Goal: Task Accomplishment & Management: Manage account settings

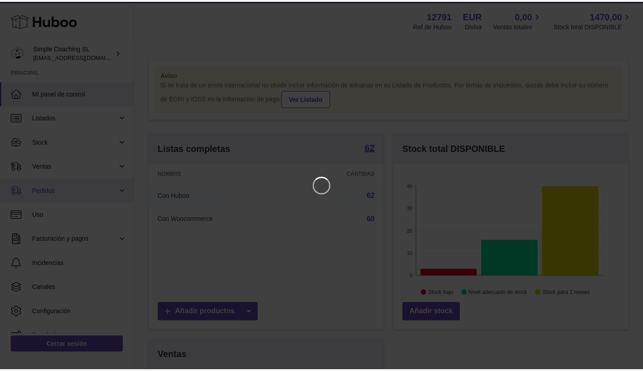
scroll to position [141, 237]
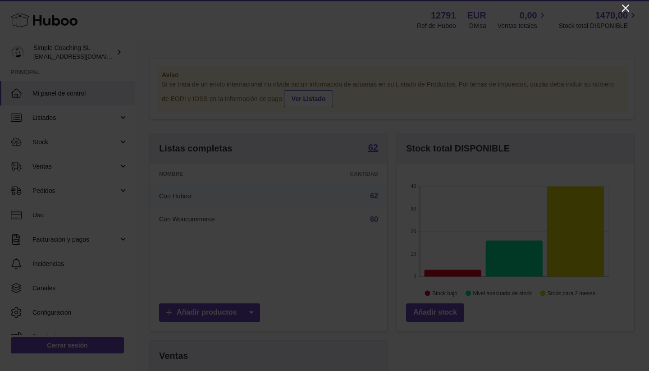
click at [621, 6] on icon "Close" at bounding box center [626, 8] width 11 height 11
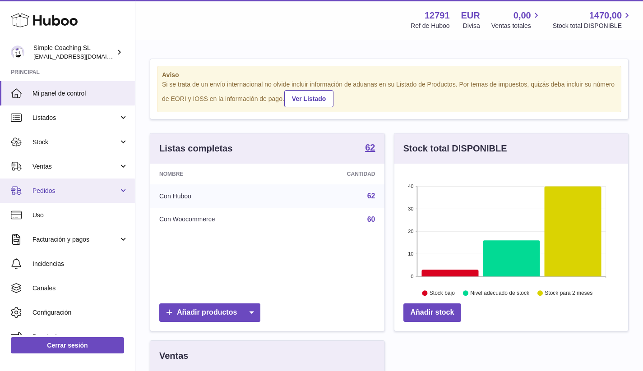
click at [90, 193] on span "Pedidos" at bounding box center [75, 191] width 86 height 9
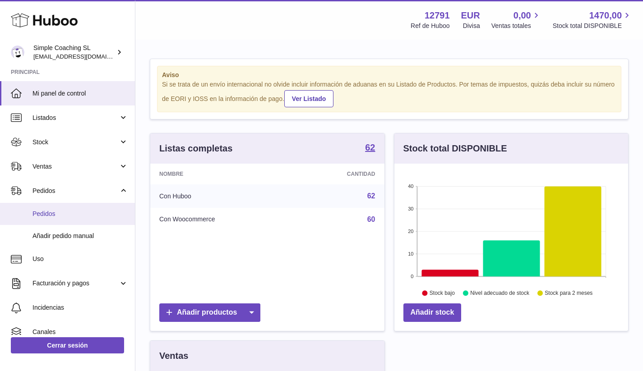
click at [88, 214] on span "Pedidos" at bounding box center [80, 214] width 96 height 9
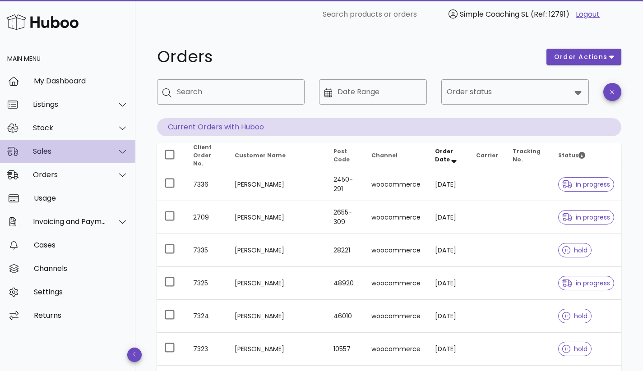
click at [122, 162] on div at bounding box center [117, 151] width 22 height 23
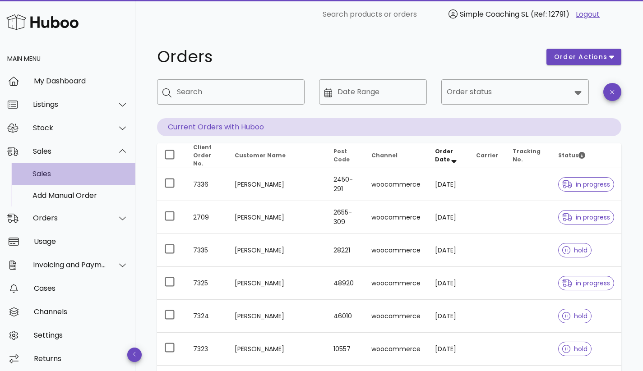
click at [88, 177] on div "Sales" at bounding box center [80, 174] width 96 height 9
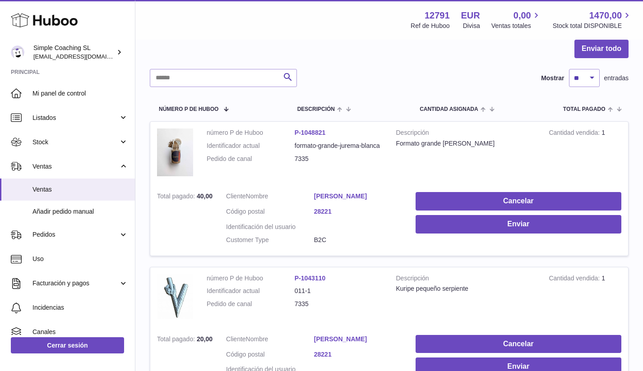
scroll to position [104, 0]
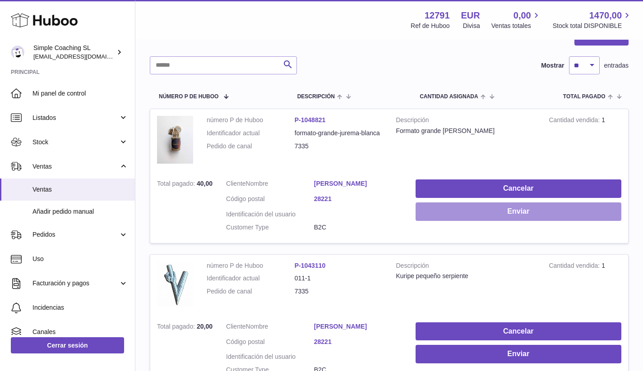
click at [471, 206] on button "Enviar" at bounding box center [518, 211] width 206 height 18
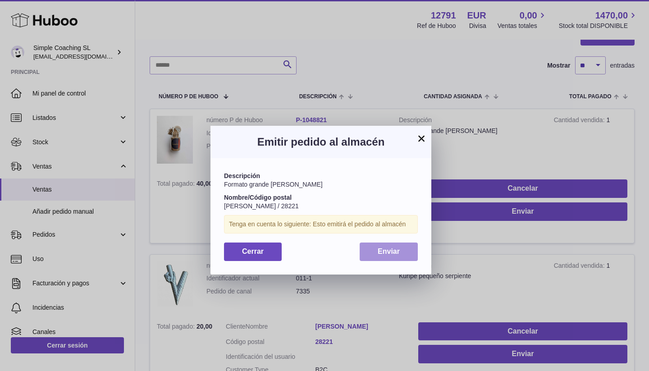
click at [384, 248] on span "Enviar" at bounding box center [389, 252] width 22 height 8
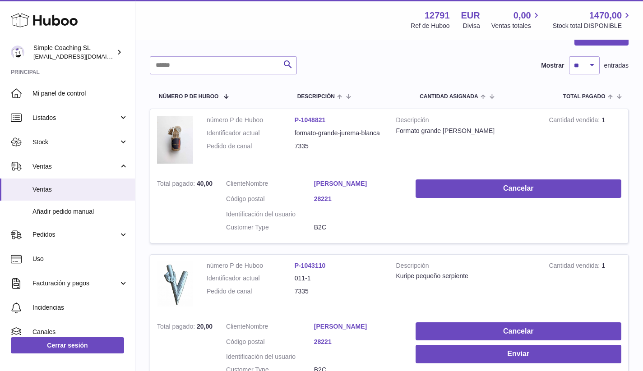
scroll to position [0, 0]
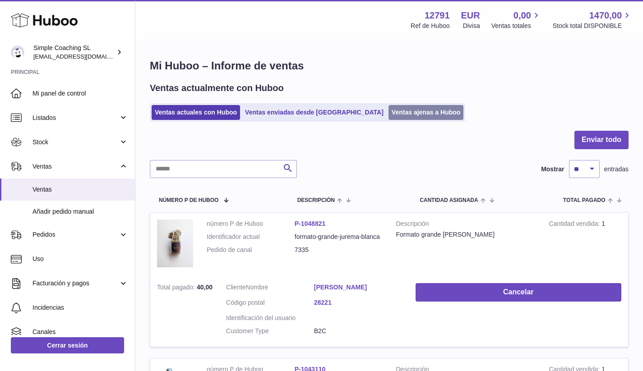
click at [388, 111] on link "Ventas ajenas a Huboo" at bounding box center [425, 112] width 75 height 15
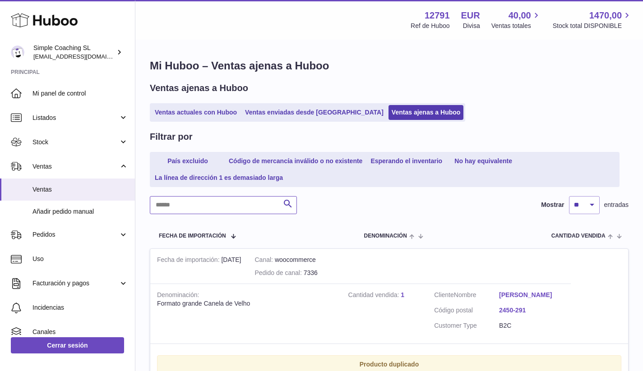
click at [232, 207] on input "text" at bounding box center [223, 205] width 147 height 18
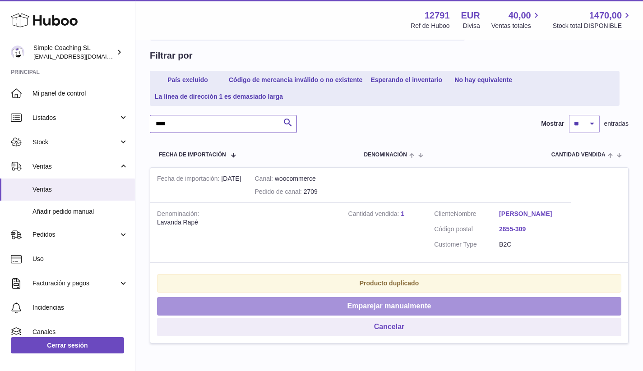
scroll to position [130, 0]
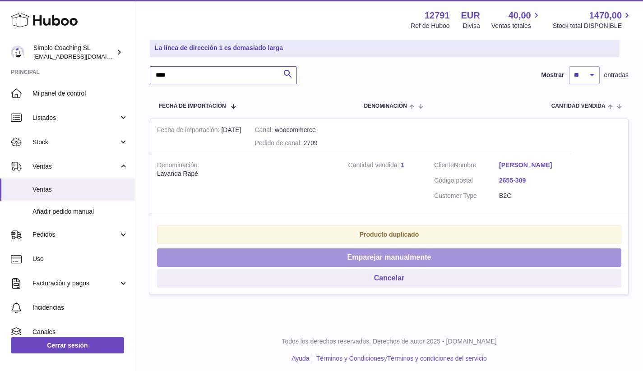
type input "****"
click at [356, 257] on button "Emparejar manualmente" at bounding box center [389, 257] width 464 height 18
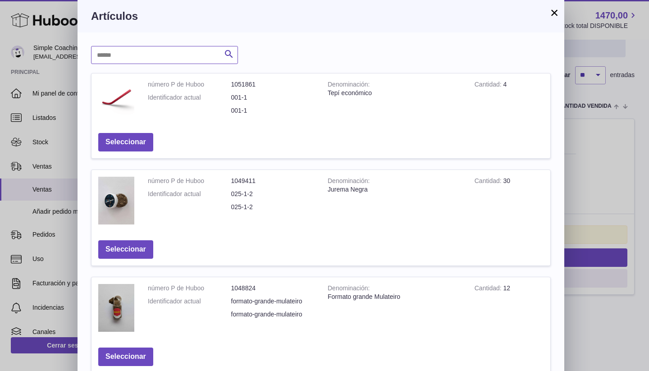
click at [157, 54] on input "text" at bounding box center [164, 55] width 147 height 18
type input "*******"
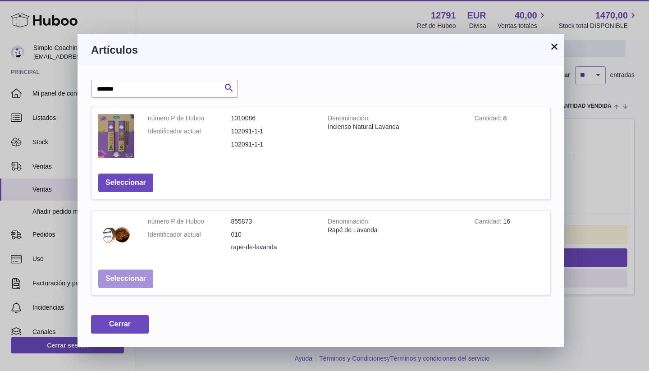
click at [135, 271] on button "Seleccionar" at bounding box center [125, 279] width 55 height 18
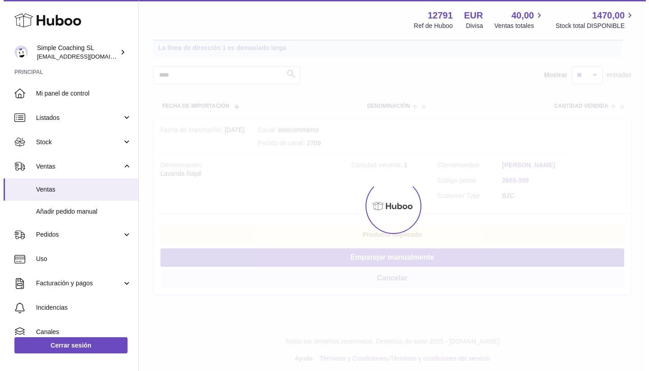
scroll to position [0, 0]
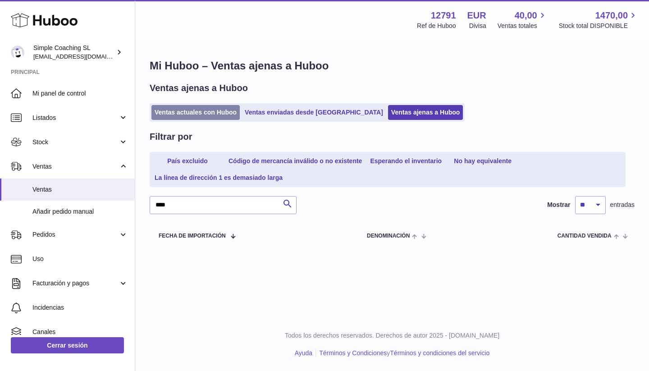
click at [195, 113] on link "Ventas actuales con Huboo" at bounding box center [196, 112] width 88 height 15
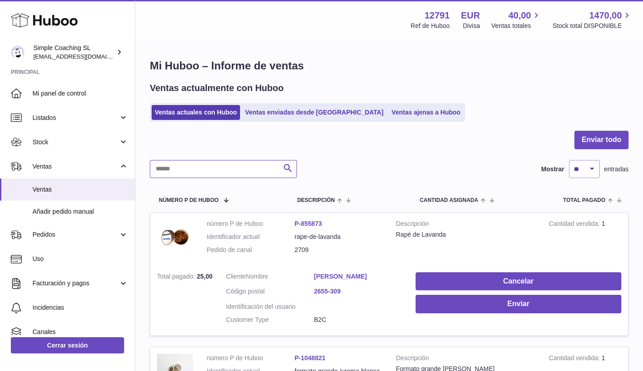
click at [249, 172] on input "text" at bounding box center [223, 169] width 147 height 18
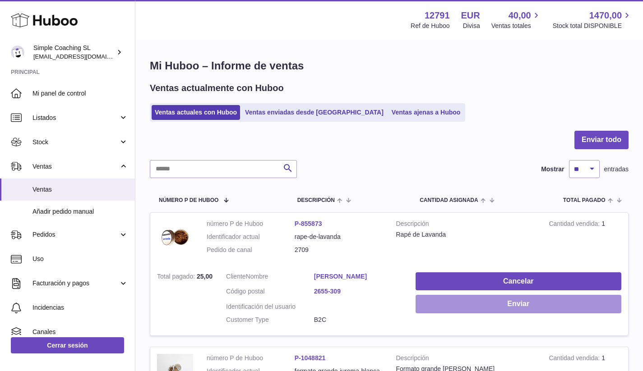
click at [466, 304] on button "Enviar" at bounding box center [518, 304] width 206 height 18
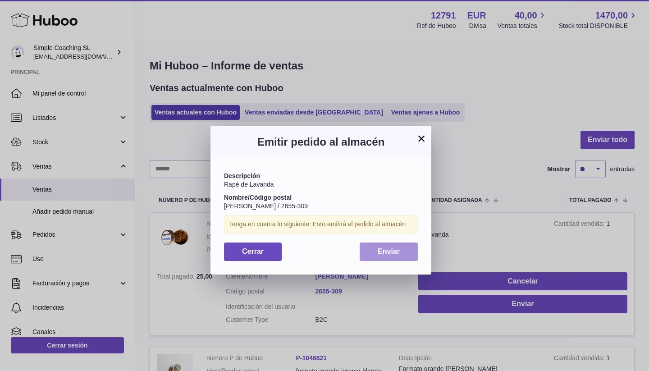
click at [383, 251] on span "Enviar" at bounding box center [389, 252] width 22 height 8
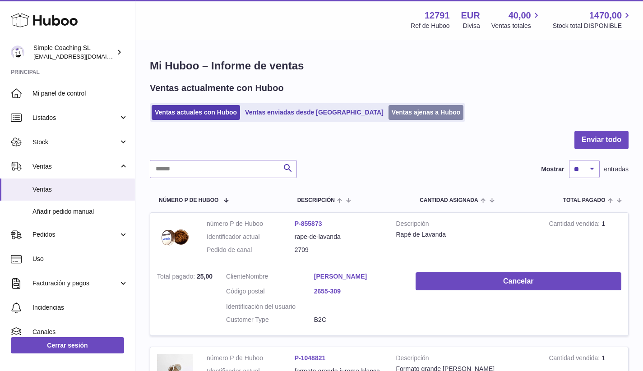
click at [388, 119] on link "Ventas ajenas a Huboo" at bounding box center [425, 112] width 75 height 15
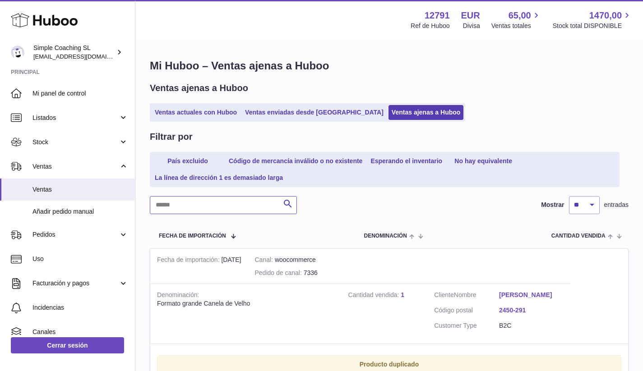
click at [181, 204] on input "text" at bounding box center [223, 205] width 147 height 18
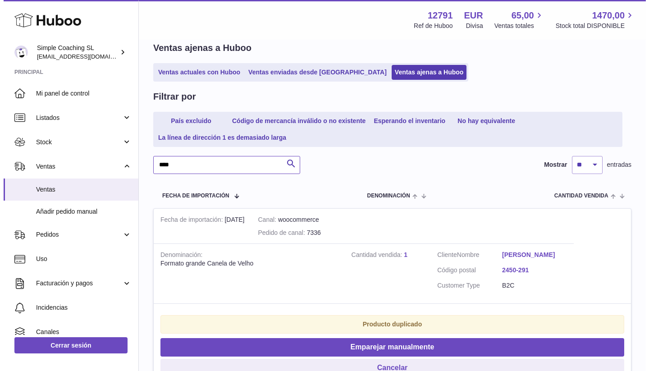
scroll to position [77, 0]
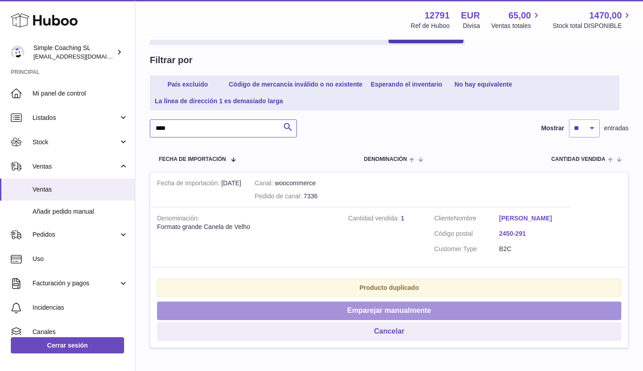
type input "****"
click at [351, 310] on button "Emparejar manualmente" at bounding box center [389, 311] width 464 height 18
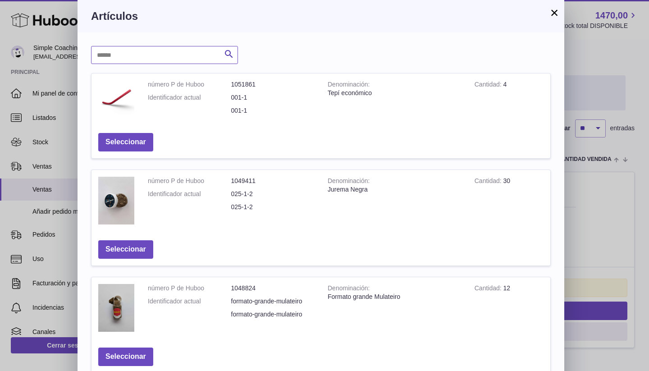
click at [157, 55] on input "text" at bounding box center [164, 55] width 147 height 18
type input "******"
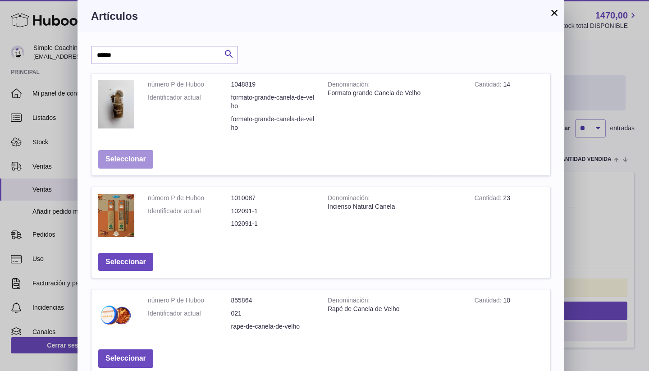
click at [137, 162] on button "Seleccionar" at bounding box center [125, 159] width 55 height 18
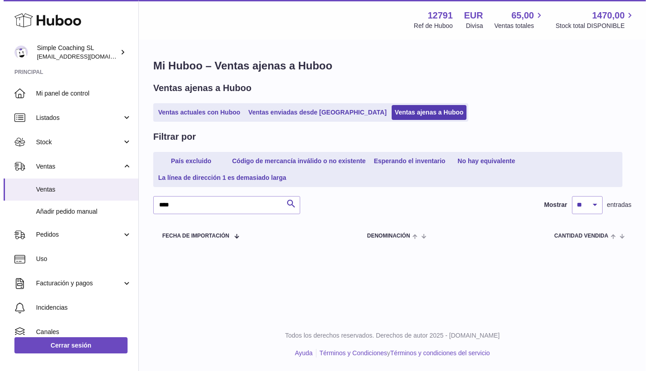
scroll to position [0, 0]
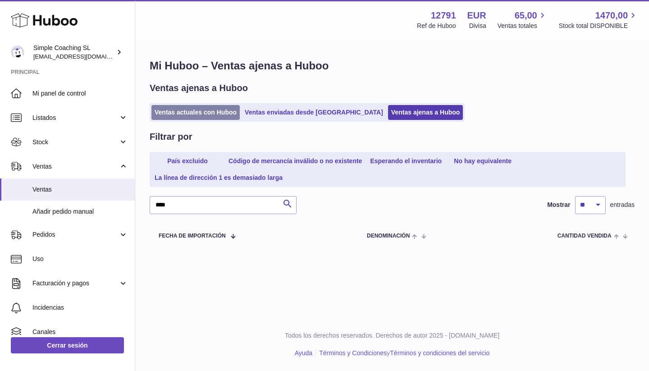
click at [197, 111] on link "Ventas actuales con Huboo" at bounding box center [196, 112] width 88 height 15
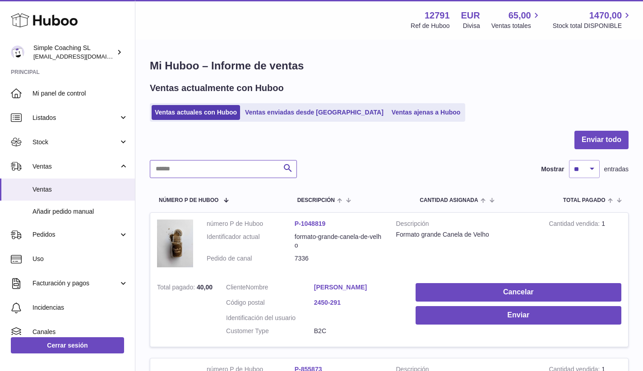
click at [190, 170] on input "text" at bounding box center [223, 169] width 147 height 18
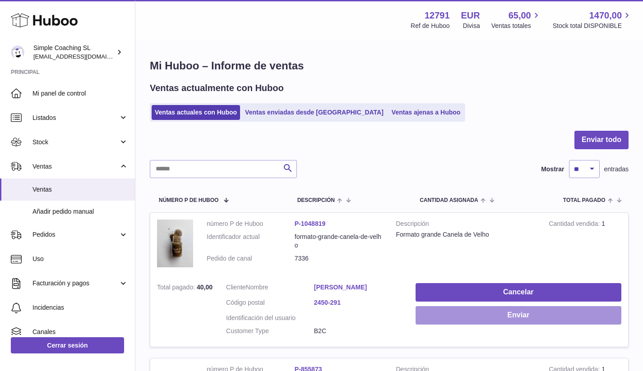
click at [451, 313] on button "Enviar" at bounding box center [518, 315] width 206 height 18
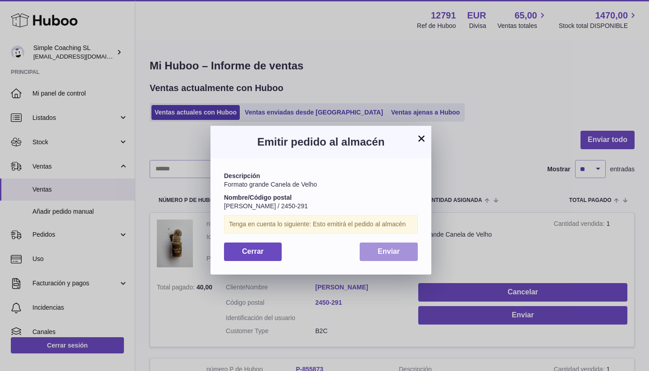
click at [373, 249] on button "Enviar" at bounding box center [389, 252] width 58 height 18
